Goal: Information Seeking & Learning: Learn about a topic

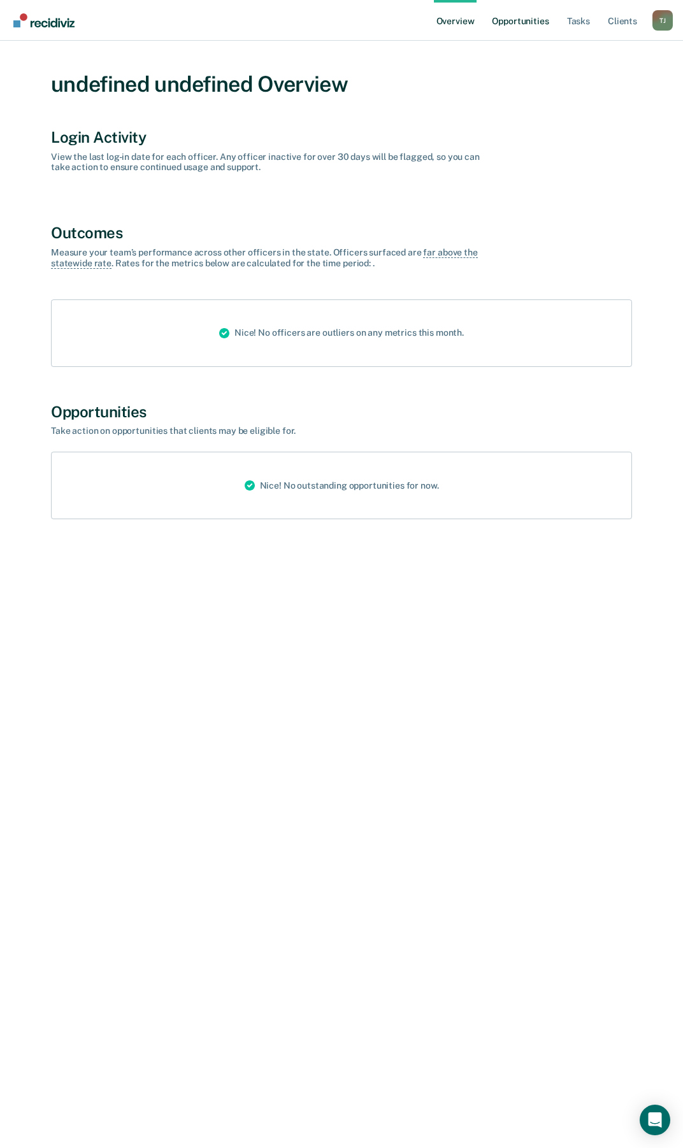
click at [502, 17] on link "Opportunities" at bounding box center [520, 20] width 62 height 41
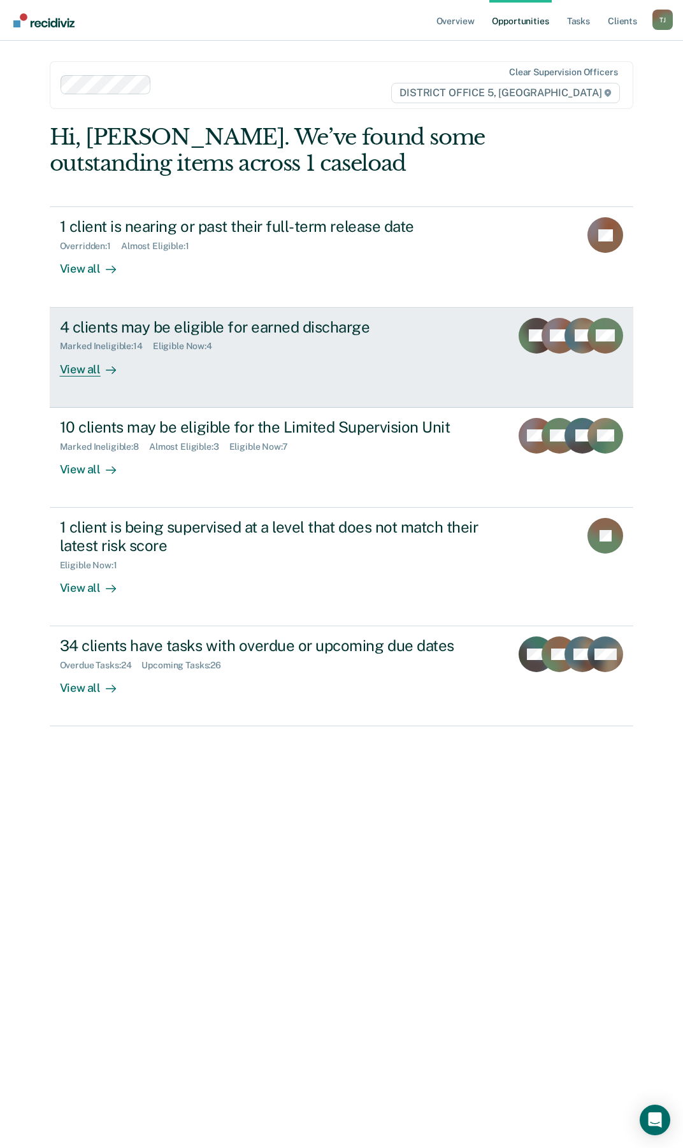
click at [186, 333] on div "4 clients may be eligible for earned discharge" at bounding box center [281, 327] width 442 height 18
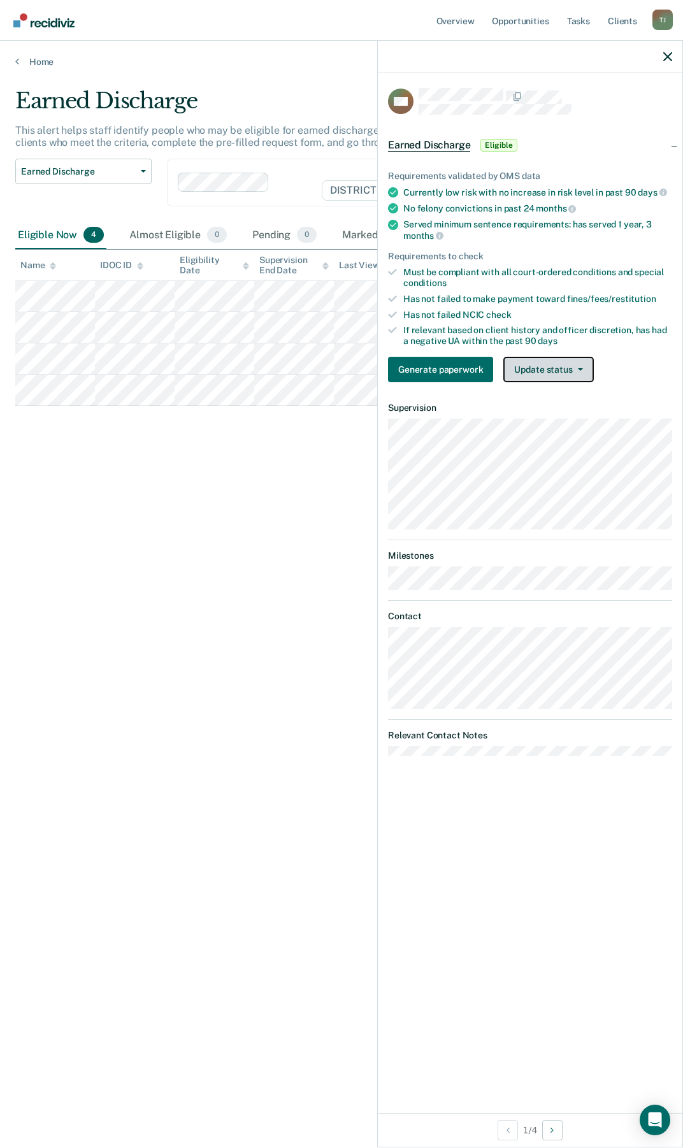
click at [580, 368] on icon "button" at bounding box center [580, 369] width 5 height 3
click at [667, 52] on button "button" at bounding box center [667, 56] width 9 height 11
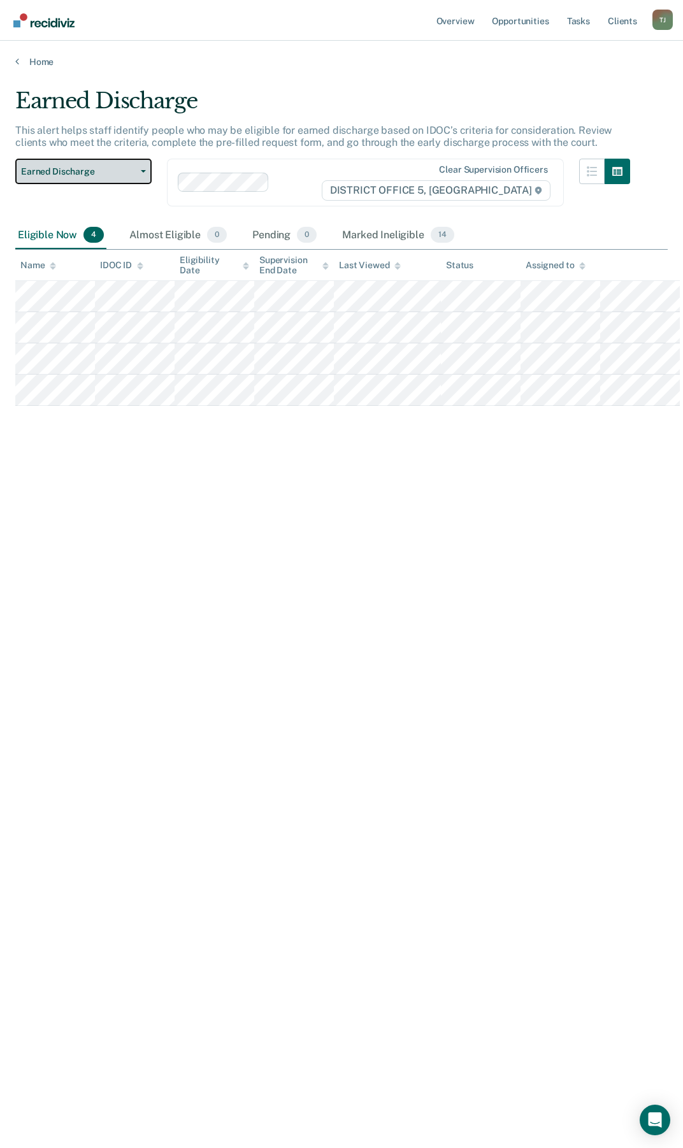
click at [68, 174] on span "Earned Discharge" at bounding box center [78, 171] width 115 height 11
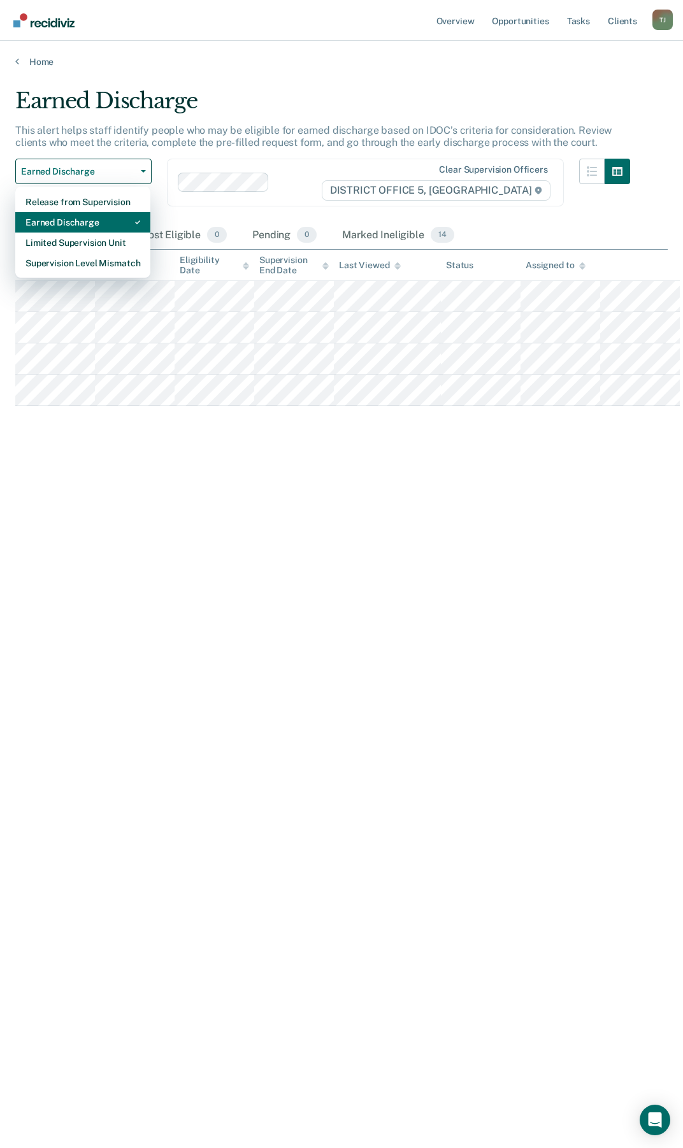
click at [59, 223] on div "Earned Discharge" at bounding box center [82, 222] width 115 height 20
